Goal: Task Accomplishment & Management: Use online tool/utility

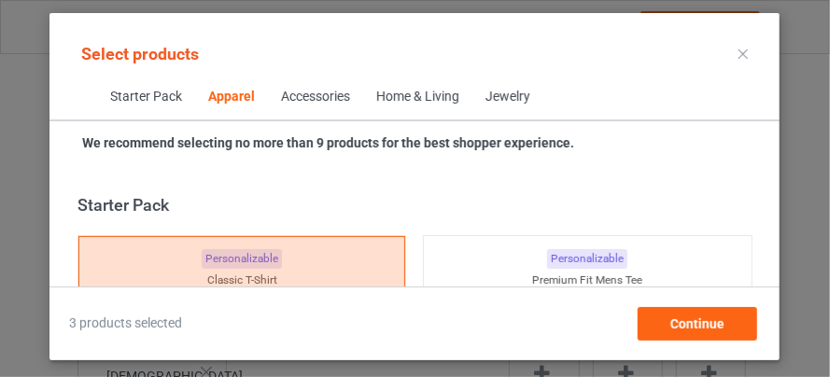
scroll to position [999, 0]
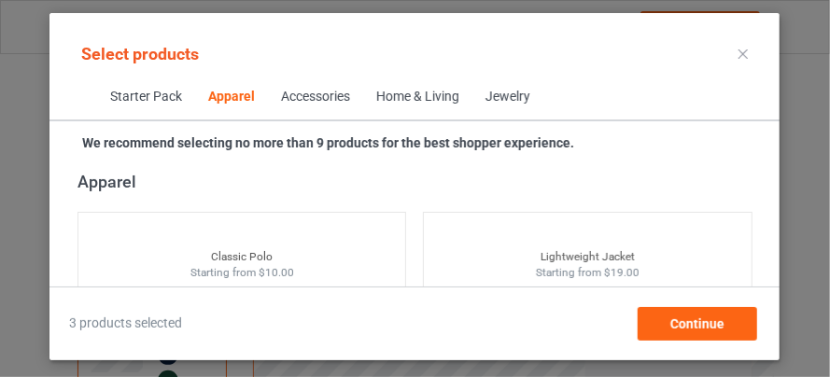
click at [753, 50] on div at bounding box center [744, 54] width 34 height 30
click at [738, 49] on div at bounding box center [744, 54] width 34 height 30
click at [747, 60] on div at bounding box center [744, 54] width 34 height 30
click at [743, 47] on div at bounding box center [744, 54] width 34 height 30
click at [741, 54] on icon at bounding box center [744, 53] width 9 height 9
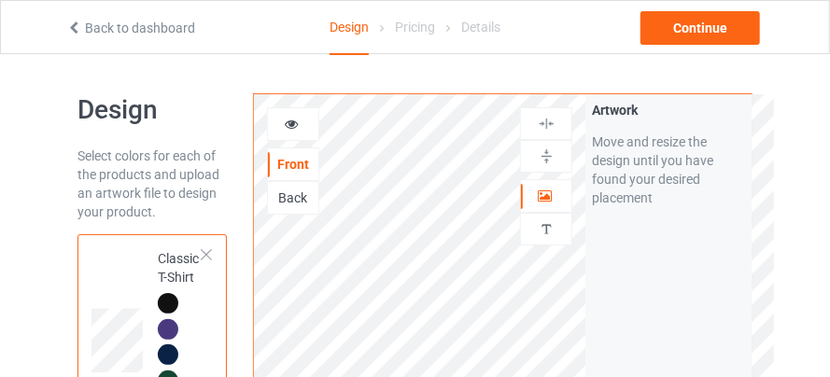
click at [166, 23] on link "Back to dashboard" at bounding box center [130, 28] width 129 height 15
